Goal: Find specific page/section: Find specific page/section

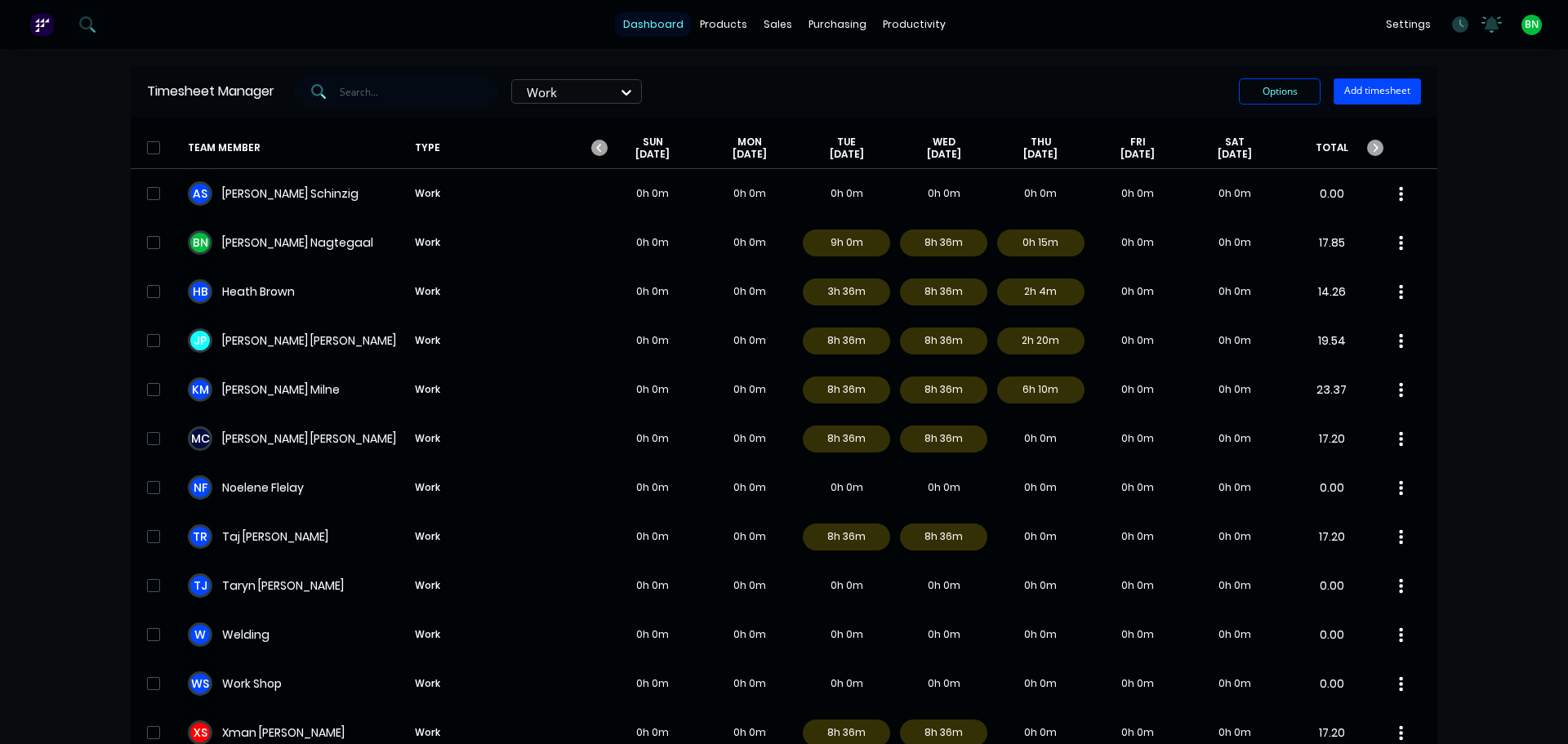
click at [647, 20] on link "dashboard" at bounding box center [653, 24] width 77 height 24
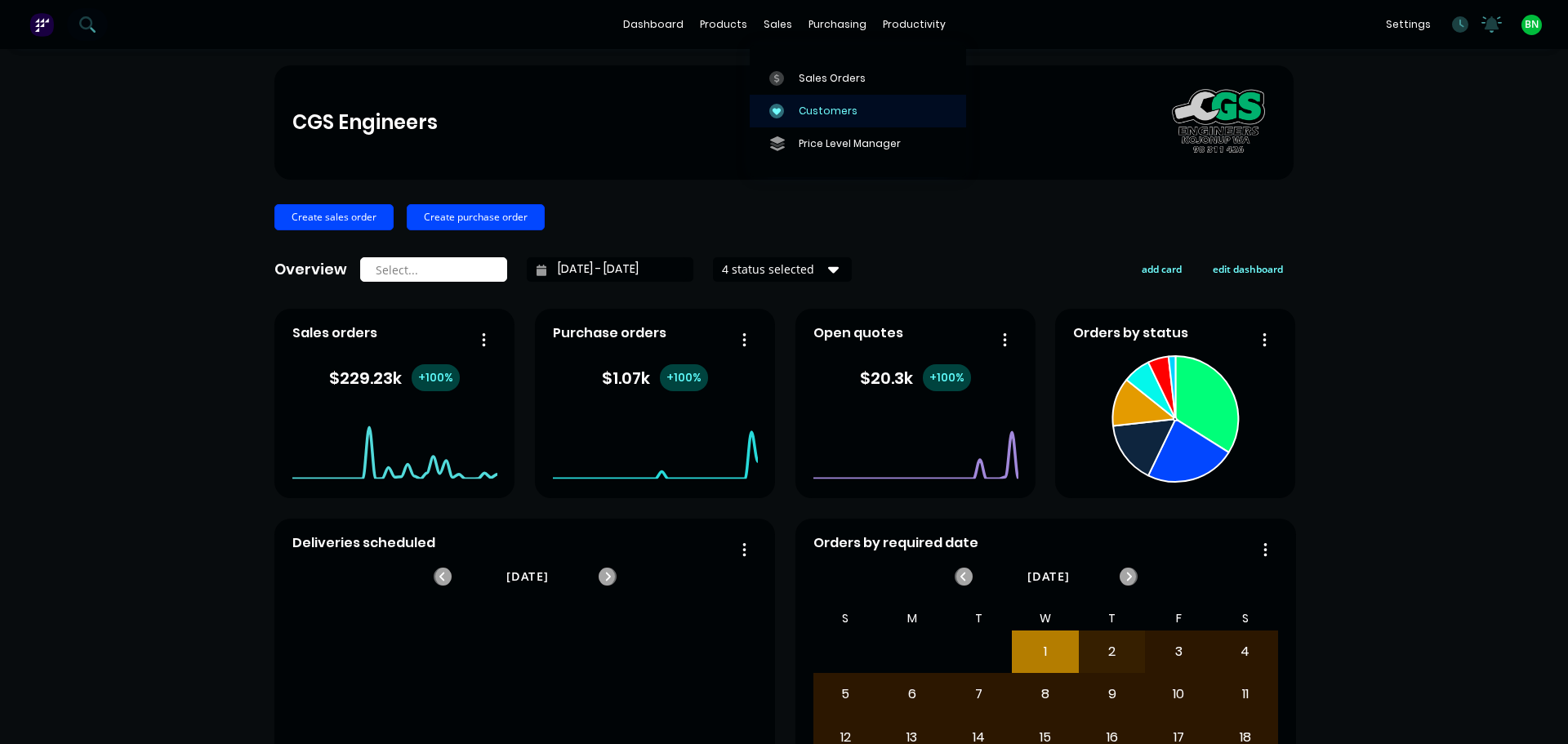
click at [817, 102] on link "Customers" at bounding box center [857, 111] width 216 height 33
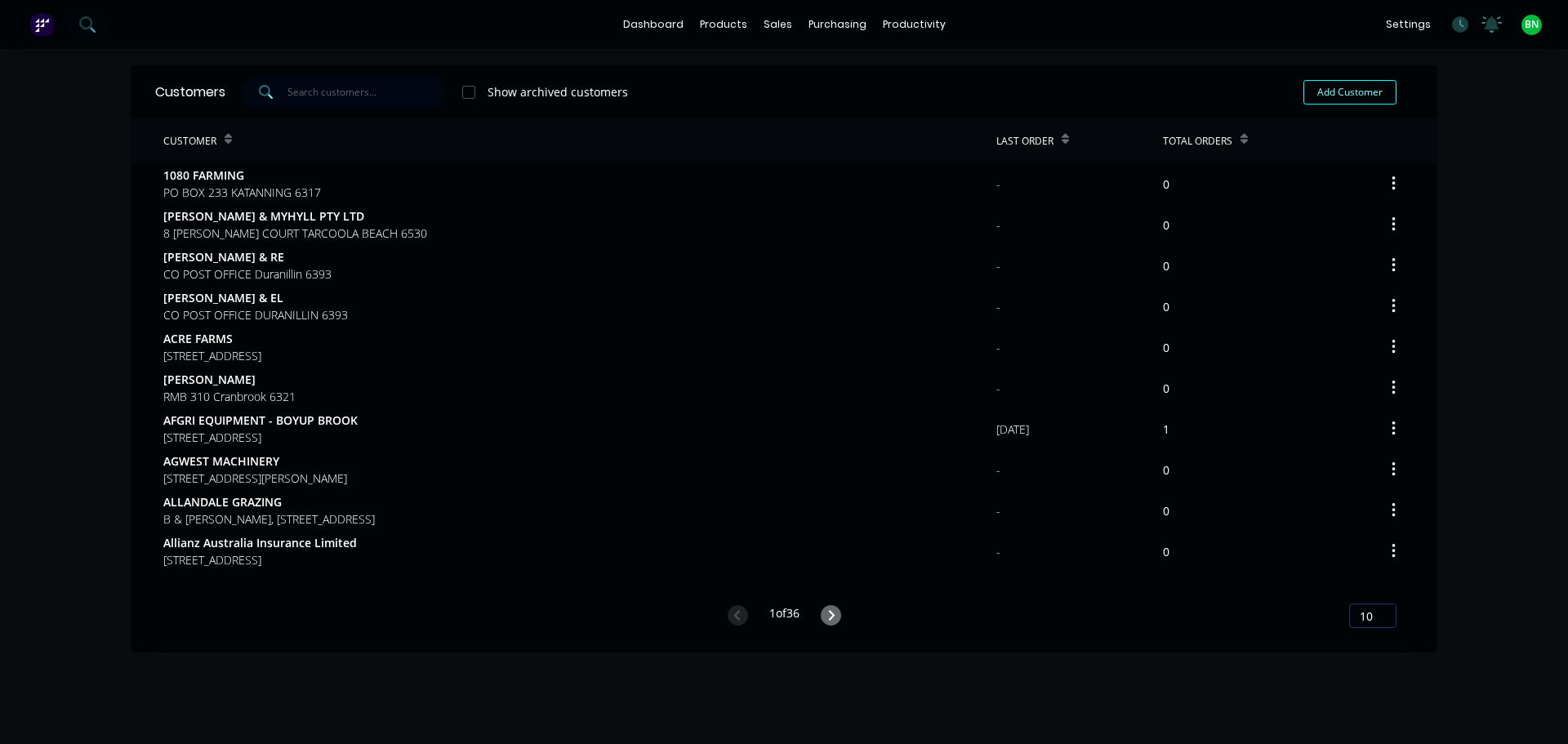
click at [330, 86] on input "text" at bounding box center [367, 92] width 159 height 33
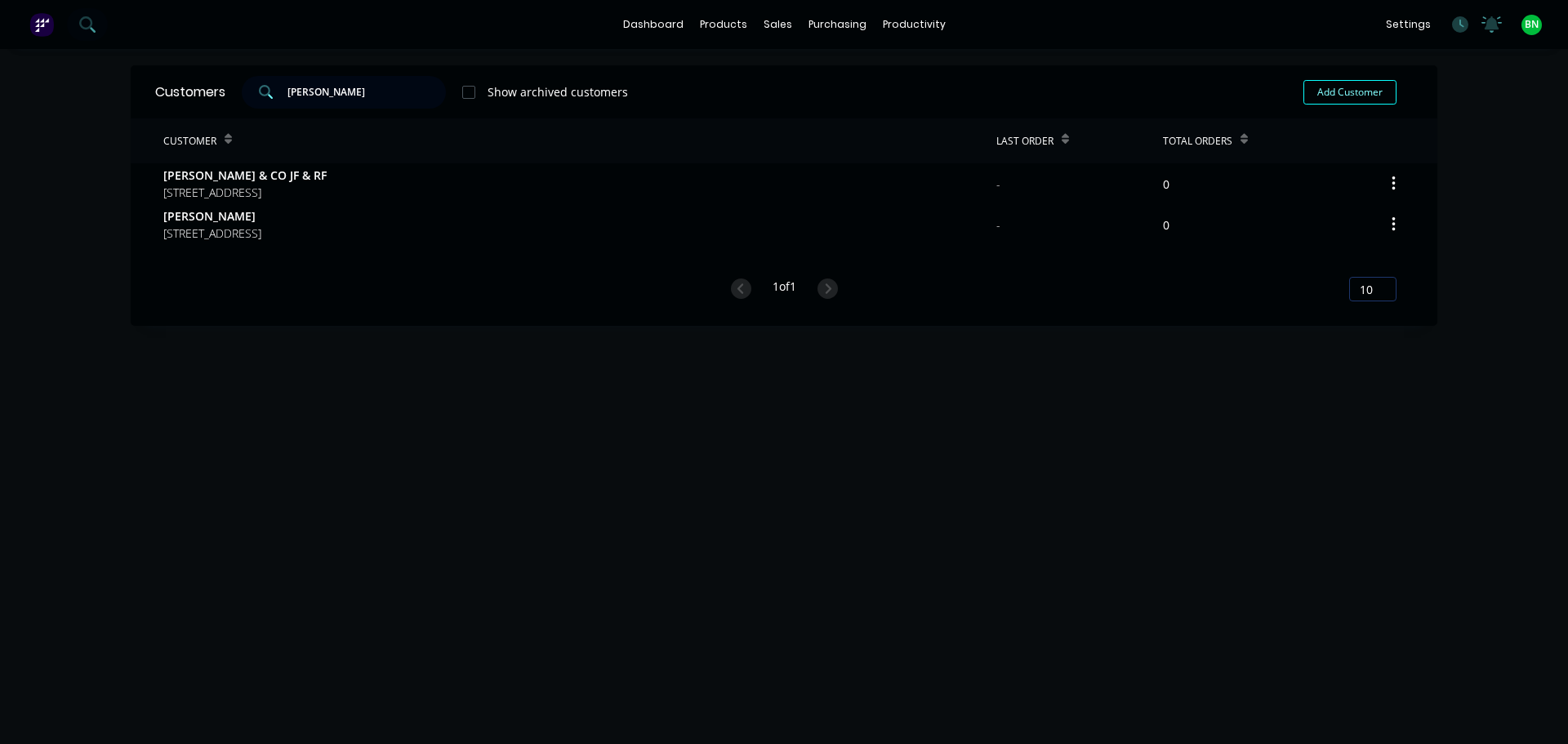
drag, startPoint x: 344, startPoint y: 90, endPoint x: 266, endPoint y: 94, distance: 78.1
click at [266, 94] on div "[PERSON_NAME]" at bounding box center [344, 92] width 204 height 33
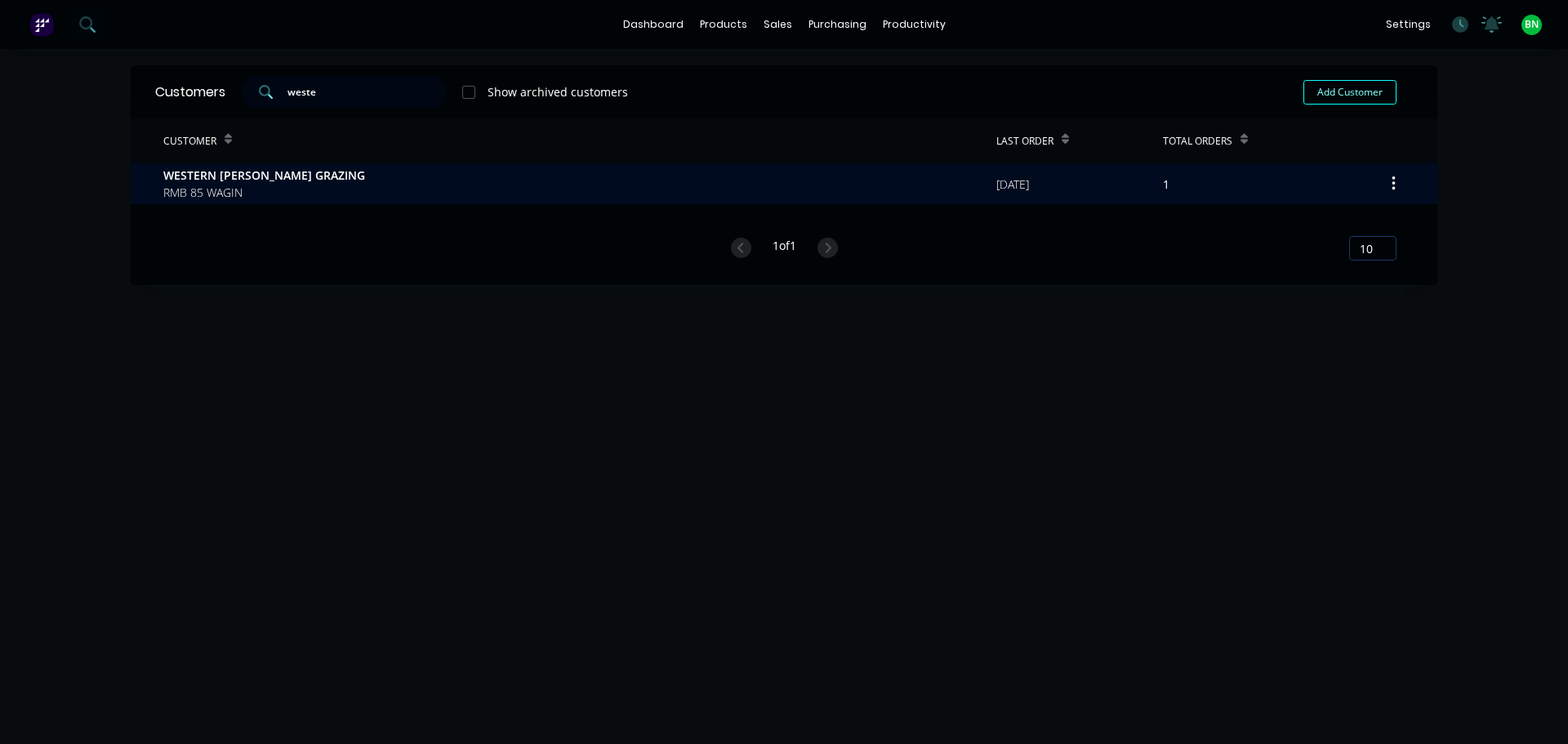
type input "weste"
click at [263, 176] on span "WESTERN [PERSON_NAME] GRAZING" at bounding box center [264, 175] width 201 height 17
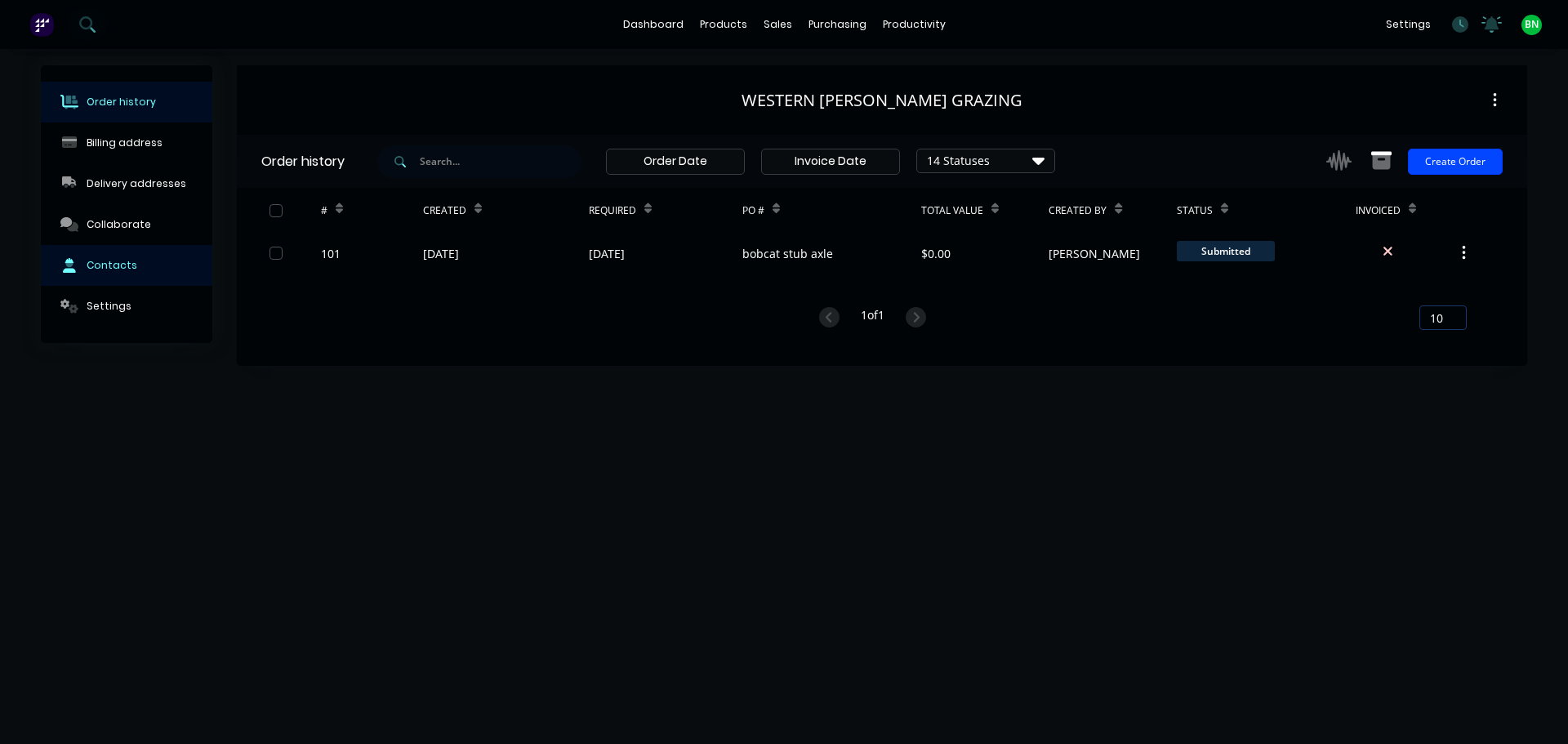
click at [111, 266] on div "Contacts" at bounding box center [112, 265] width 51 height 15
select select "AU"
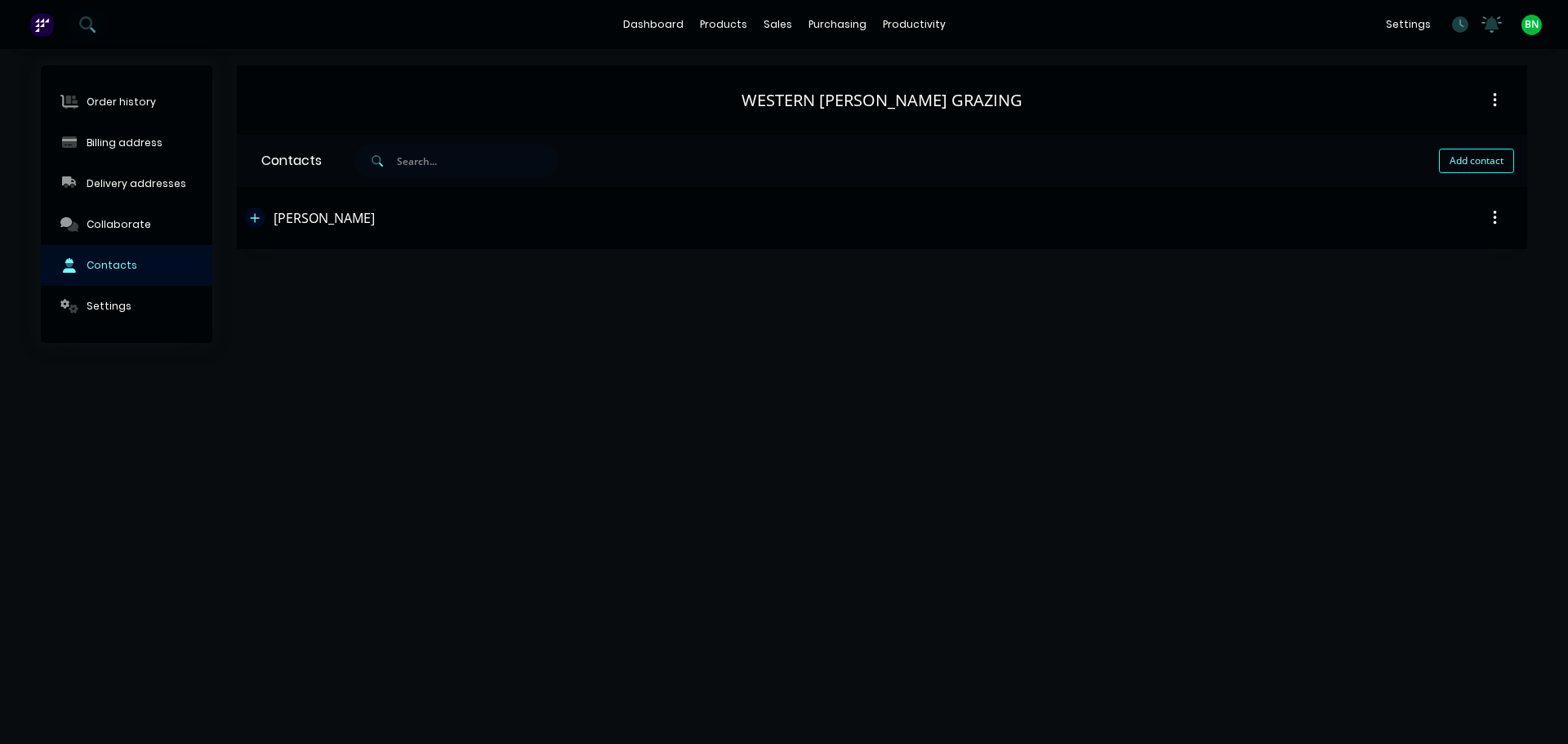
click at [252, 223] on icon "button" at bounding box center [254, 218] width 10 height 11
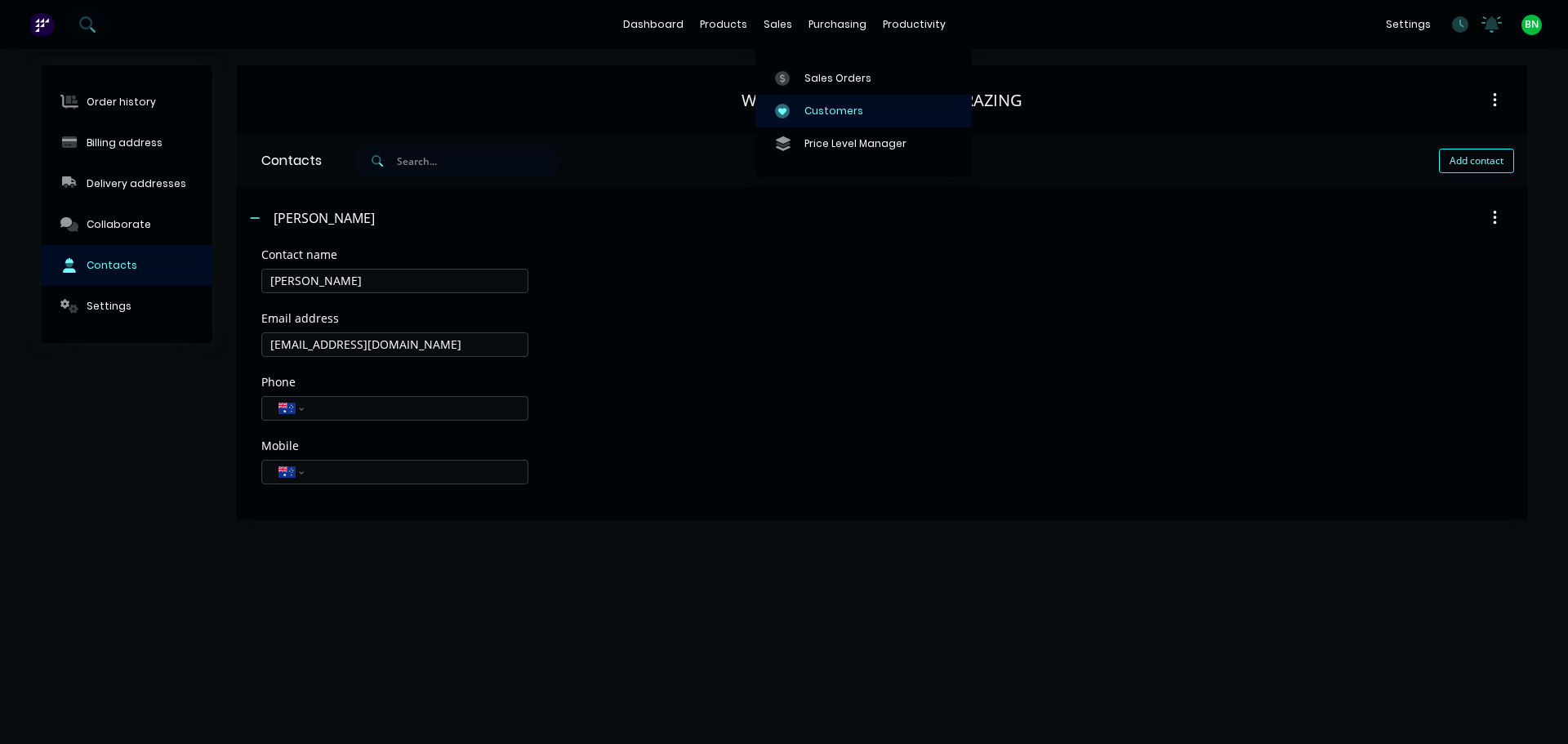
click at [814, 105] on div "Customers" at bounding box center [833, 111] width 59 height 15
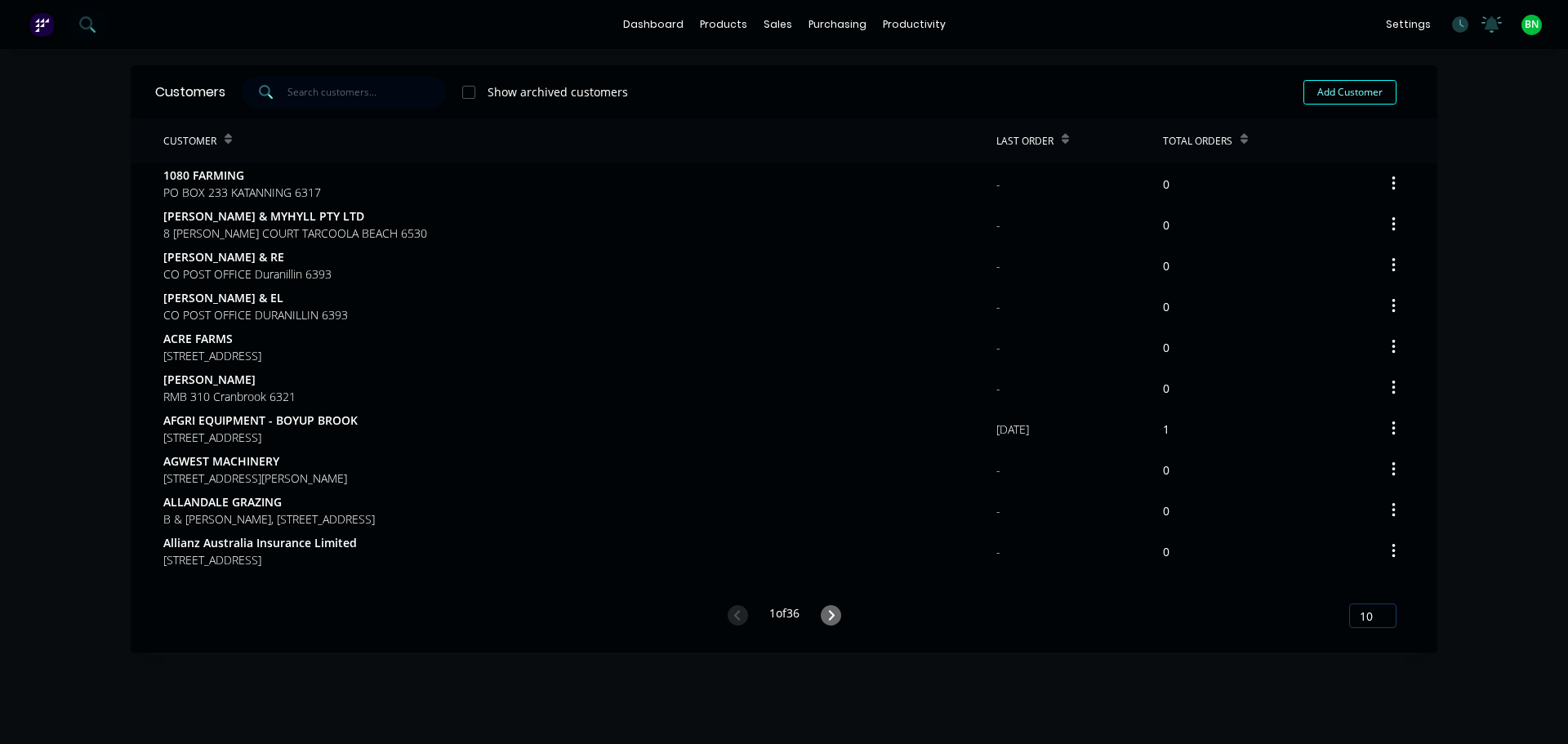
click at [369, 96] on input "text" at bounding box center [367, 92] width 159 height 33
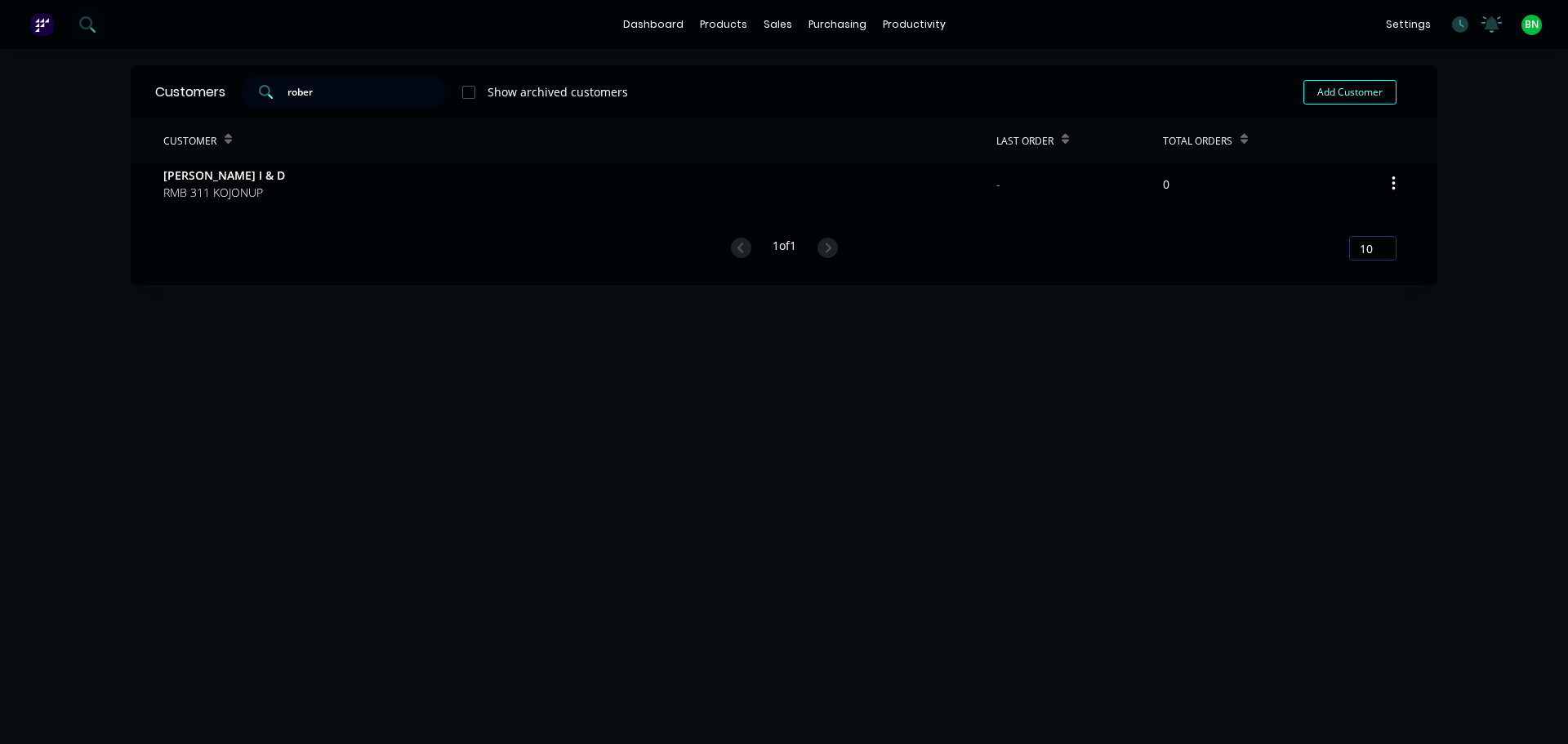
type input "rober"
click at [370, 259] on div "1 of 1 10 5 10 15 20 25 30 35" at bounding box center [783, 248] width 1306 height 23
click at [1189, 542] on div "Customers rober Show archived customers Add Customer Customer Last Order Total …" at bounding box center [783, 413] width 1306 height 695
click at [1216, 387] on div "Customers rober Show archived customers Add Customer Customer Last Order Total …" at bounding box center [783, 413] width 1306 height 695
